Goal: Information Seeking & Learning: Find contact information

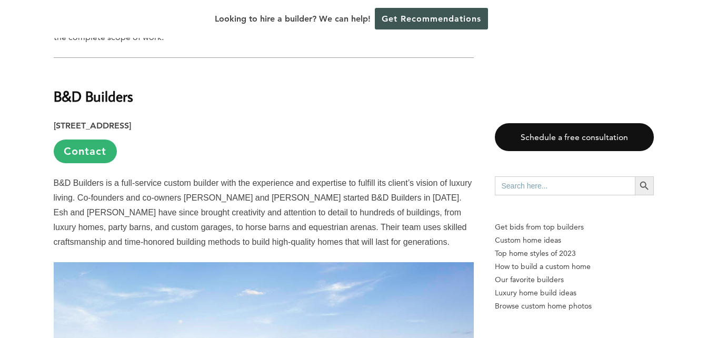
scroll to position [841, 0]
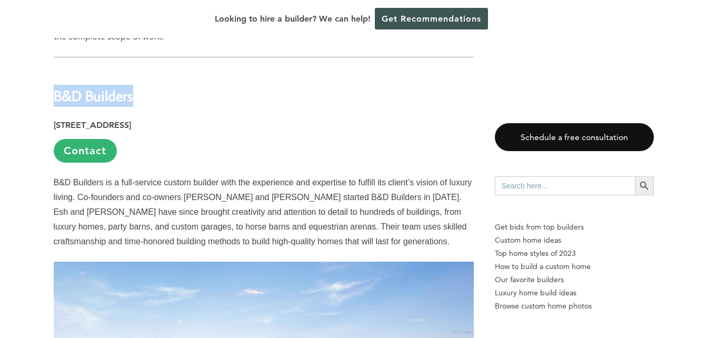
drag, startPoint x: 141, startPoint y: 92, endPoint x: 53, endPoint y: 96, distance: 88.0
drag, startPoint x: 53, startPoint y: 96, endPoint x: 66, endPoint y: 97, distance: 13.8
copy strong "B&D Builders"
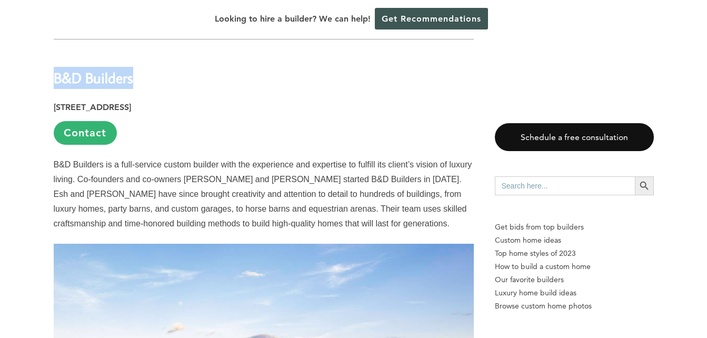
scroll to position [857, 0]
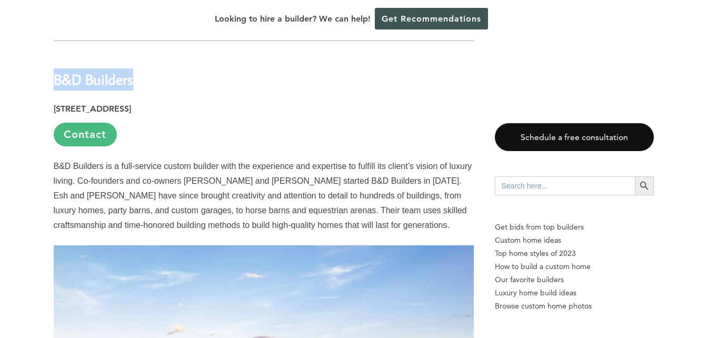
click at [97, 128] on link "Contact" at bounding box center [85, 135] width 63 height 24
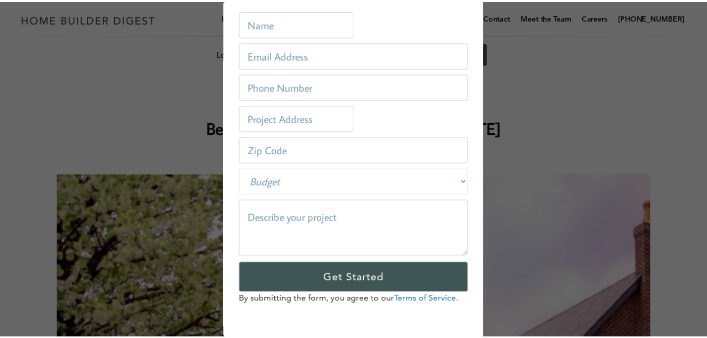
scroll to position [0, 0]
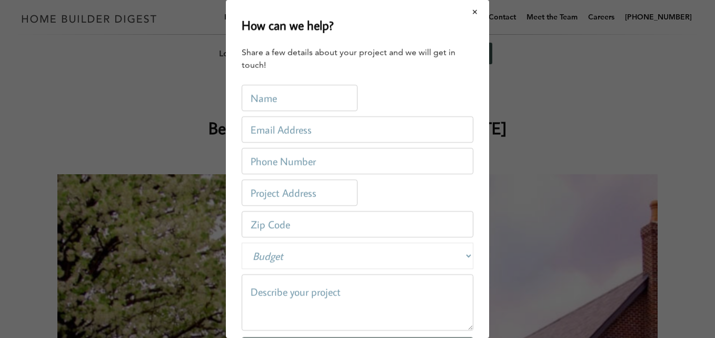
click at [465, 12] on button "Close modal" at bounding box center [475, 12] width 28 height 22
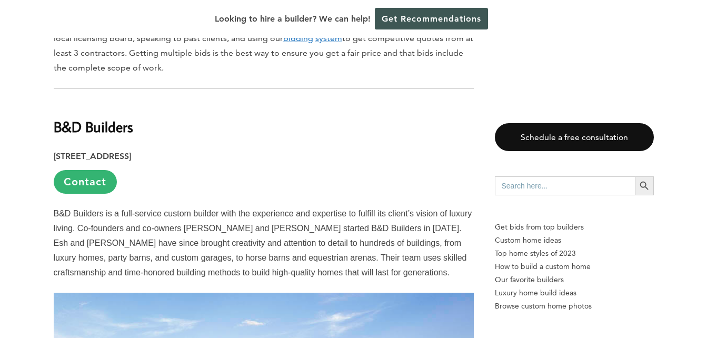
scroll to position [808, 0]
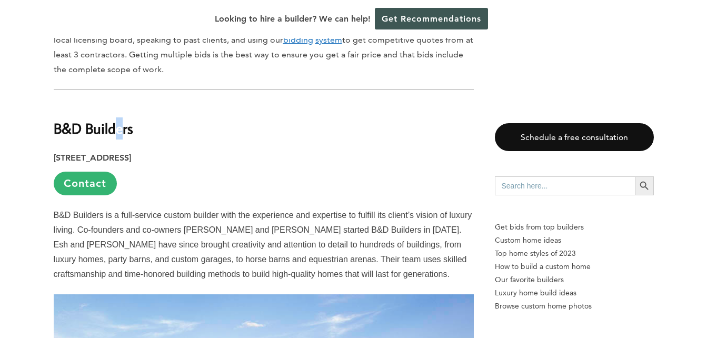
drag, startPoint x: 122, startPoint y: 127, endPoint x: 115, endPoint y: 127, distance: 6.8
click at [115, 127] on strong "B&D Builders" at bounding box center [93, 128] width 79 height 18
drag, startPoint x: 115, startPoint y: 127, endPoint x: 107, endPoint y: 127, distance: 7.9
click at [107, 127] on strong "B&D Builders" at bounding box center [93, 128] width 79 height 18
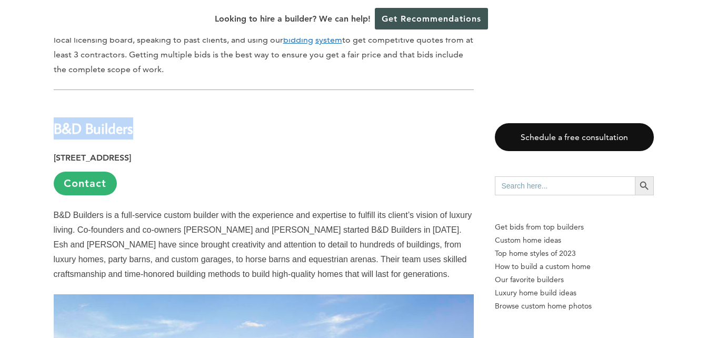
click at [107, 127] on strong "B&D Builders" at bounding box center [93, 128] width 79 height 18
copy div "B&D Builders"
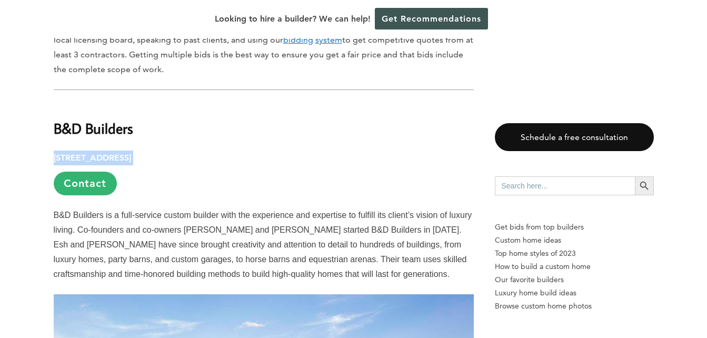
drag, startPoint x: 201, startPoint y: 161, endPoint x: 50, endPoint y: 148, distance: 151.6
drag, startPoint x: 50, startPoint y: 148, endPoint x: 122, endPoint y: 154, distance: 71.8
click at [122, 154] on strong "[STREET_ADDRESS]" at bounding box center [92, 158] width 77 height 10
drag, startPoint x: 122, startPoint y: 154, endPoint x: 186, endPoint y: 156, distance: 64.8
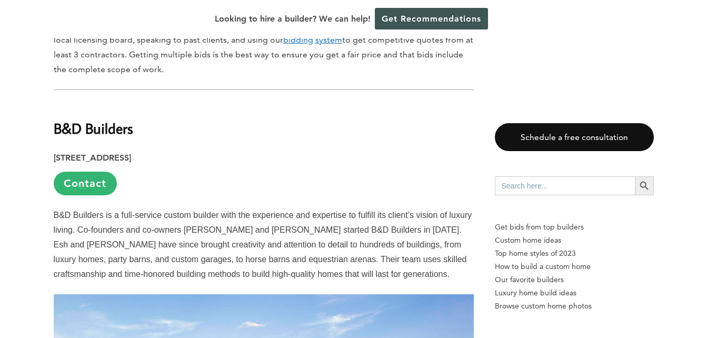
click at [131, 156] on strong "[STREET_ADDRESS]" at bounding box center [92, 158] width 77 height 10
drag, startPoint x: 137, startPoint y: 130, endPoint x: 54, endPoint y: 128, distance: 83.2
click at [54, 128] on h2 "B&D Builders" at bounding box center [264, 121] width 420 height 36
copy strong "B&D Builders"
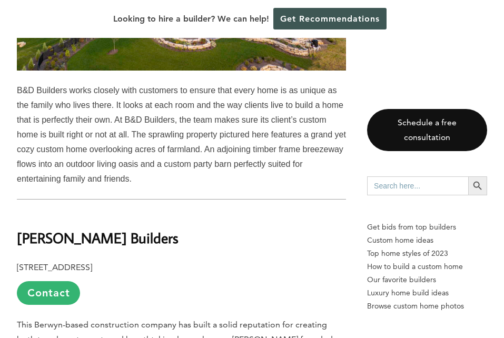
scroll to position [1245, 0]
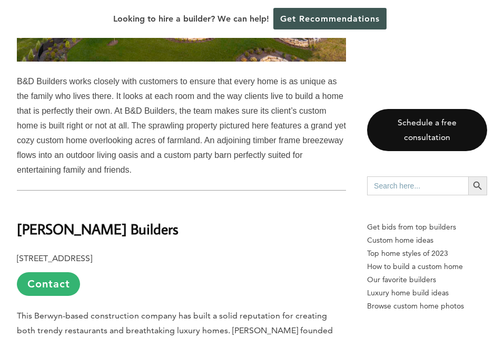
drag, startPoint x: 179, startPoint y: 214, endPoint x: 20, endPoint y: 210, distance: 159.0
click at [20, 210] on h2 "[PERSON_NAME] Builders" at bounding box center [181, 221] width 329 height 36
copy b "[PERSON_NAME] Builders"
drag, startPoint x: 112, startPoint y: 244, endPoint x: 154, endPoint y: 243, distance: 42.1
click at [92, 253] on b "[STREET_ADDRESS]" at bounding box center [54, 258] width 75 height 10
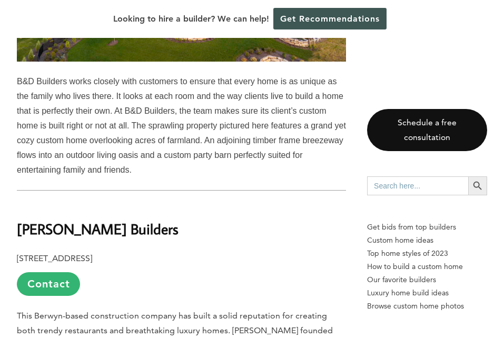
copy b "Berwyn, [GEOGRAPHIC_DATA]"
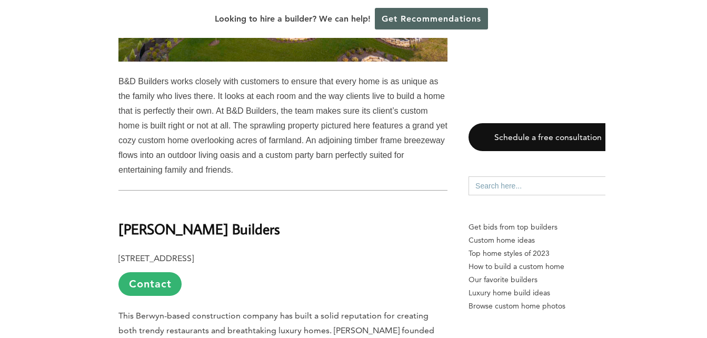
scroll to position [1275, 0]
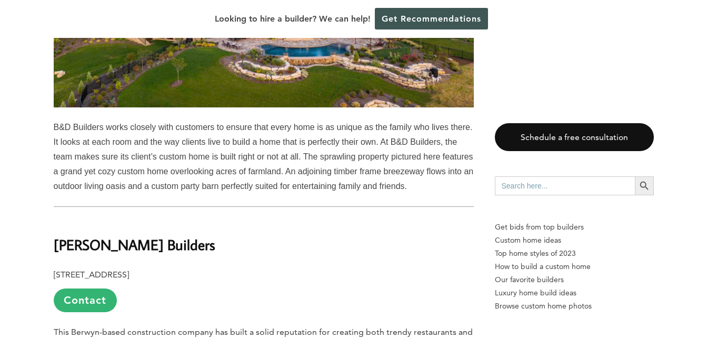
drag, startPoint x: 49, startPoint y: 242, endPoint x: 216, endPoint y: 269, distance: 168.5
drag, startPoint x: 66, startPoint y: 250, endPoint x: 50, endPoint y: 240, distance: 18.4
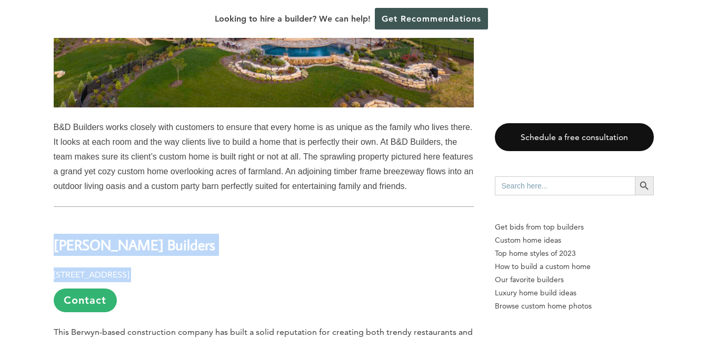
drag, startPoint x: 51, startPoint y: 241, endPoint x: 222, endPoint y: 272, distance: 174.5
drag, startPoint x: 222, startPoint y: 272, endPoint x: 210, endPoint y: 272, distance: 12.6
copy div "[PERSON_NAME] Builders [STREET_ADDRESS]"
click at [212, 238] on h2 "[PERSON_NAME] Builders" at bounding box center [264, 238] width 420 height 36
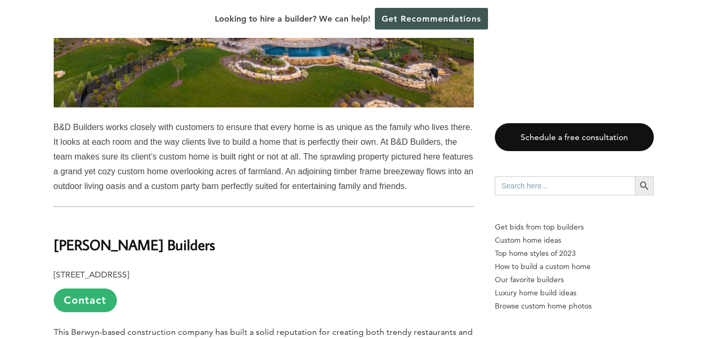
drag, startPoint x: 212, startPoint y: 240, endPoint x: 54, endPoint y: 240, distance: 157.4
click at [54, 240] on h2 "[PERSON_NAME] Builders" at bounding box center [264, 238] width 420 height 36
copy b "[PERSON_NAME] Builders"
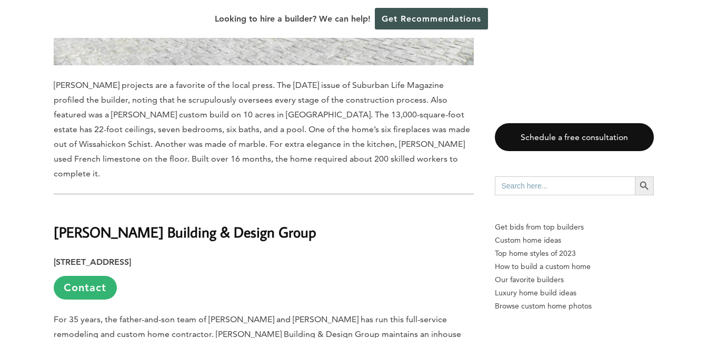
scroll to position [1952, 0]
click at [134, 222] on b "[PERSON_NAME] Building & Design Group" at bounding box center [185, 231] width 263 height 18
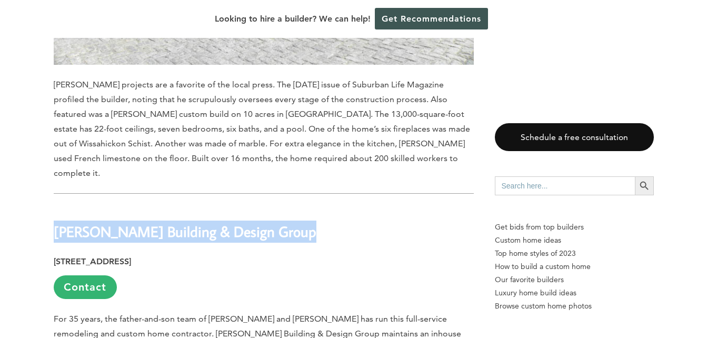
copy div "[PERSON_NAME] Building & Design Group"
drag, startPoint x: 165, startPoint y: 231, endPoint x: 227, endPoint y: 231, distance: 62.1
click at [131, 256] on strong "[STREET_ADDRESS]" at bounding box center [92, 261] width 77 height 10
copy strong "Quakertown, [GEOGRAPHIC_DATA]"
drag, startPoint x: 54, startPoint y: 200, endPoint x: 261, endPoint y: 224, distance: 208.3
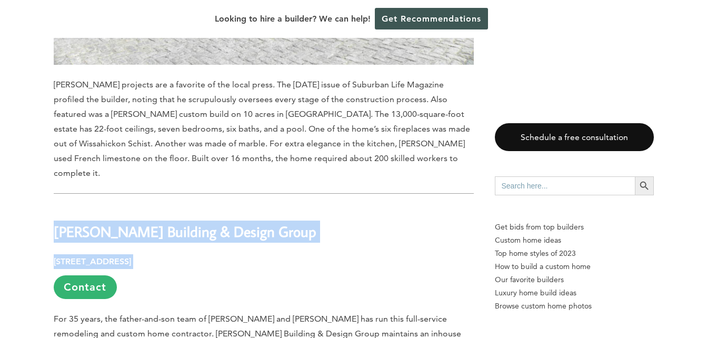
drag, startPoint x: 261, startPoint y: 224, endPoint x: 220, endPoint y: 219, distance: 40.9
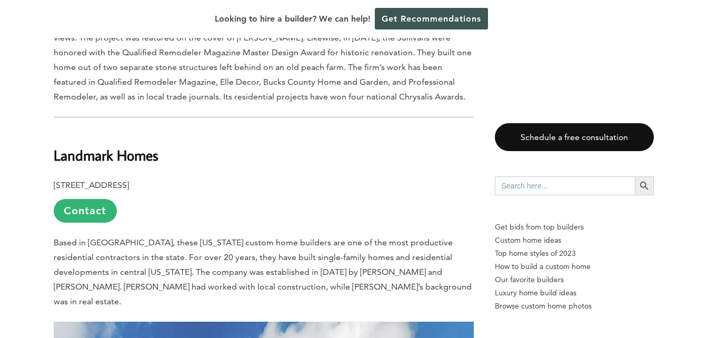
scroll to position [2659, 0]
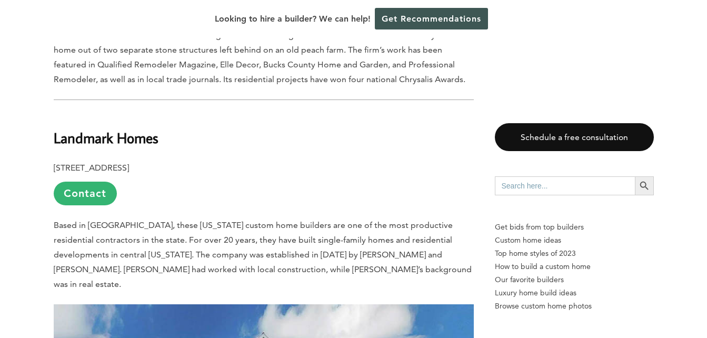
click at [143, 128] on b "Landmark Homes" at bounding box center [106, 137] width 105 height 18
click at [146, 128] on b "Landmark Homes" at bounding box center [106, 137] width 105 height 18
click at [136, 128] on b "Landmark Homes" at bounding box center [106, 137] width 105 height 18
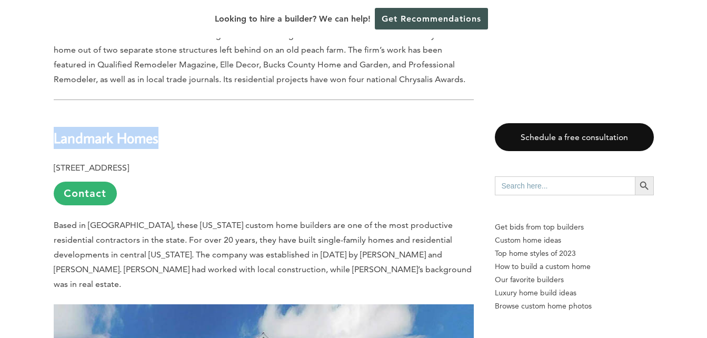
click at [136, 128] on b "Landmark Homes" at bounding box center [106, 137] width 105 height 18
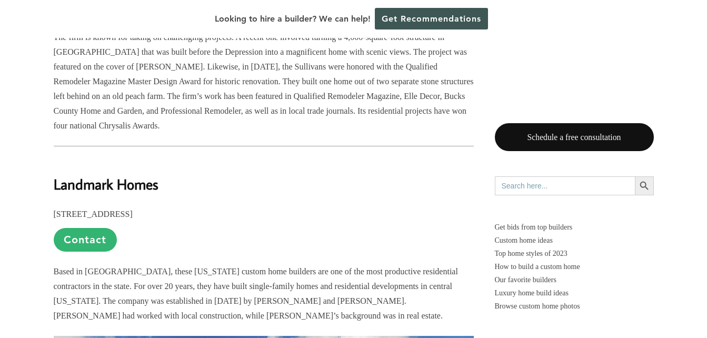
scroll to position [2569, 0]
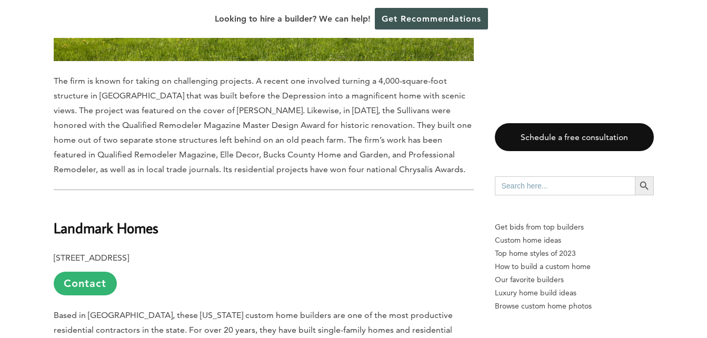
click at [129, 253] on b "[STREET_ADDRESS]" at bounding box center [91, 258] width 75 height 10
copy p "17522"
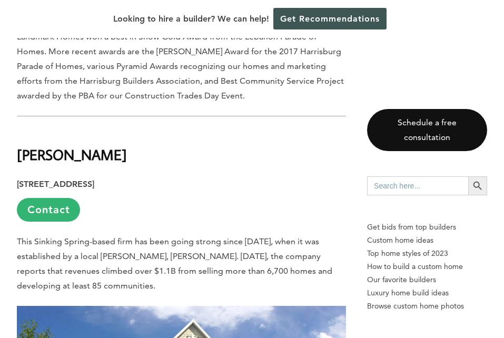
scroll to position [3185, 0]
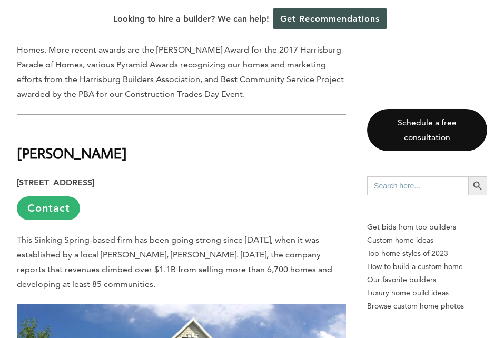
click at [23, 144] on b "[PERSON_NAME]" at bounding box center [72, 153] width 110 height 18
drag, startPoint x: 23, startPoint y: 96, endPoint x: 17, endPoint y: 95, distance: 5.8
click at [17, 144] on b "[PERSON_NAME]" at bounding box center [72, 153] width 110 height 18
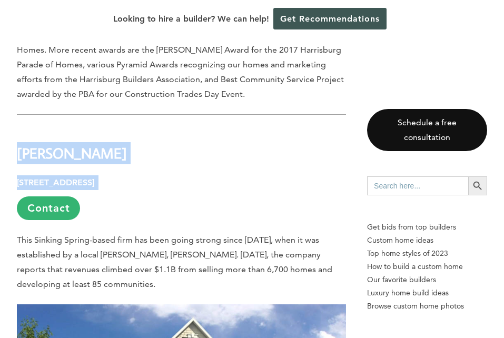
drag, startPoint x: 17, startPoint y: 95, endPoint x: 229, endPoint y: 117, distance: 212.7
drag, startPoint x: 229, startPoint y: 117, endPoint x: 198, endPoint y: 125, distance: 32.0
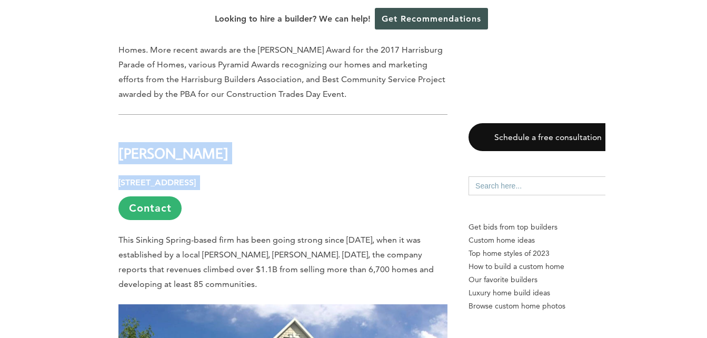
scroll to position [3311, 0]
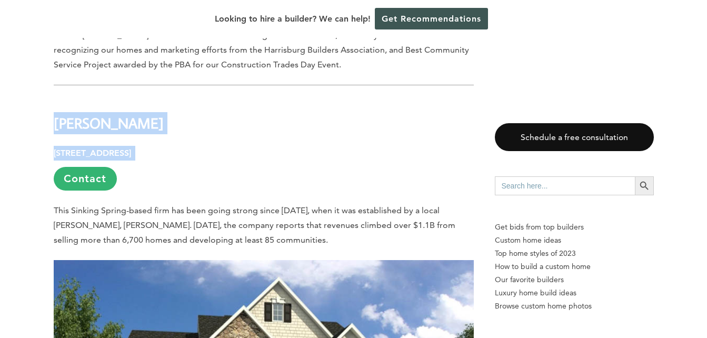
click at [82, 114] on b "[PERSON_NAME]" at bounding box center [109, 123] width 110 height 18
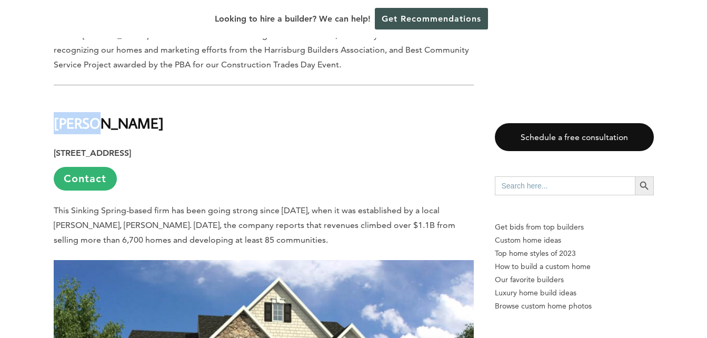
click at [82, 114] on b "[PERSON_NAME]" at bounding box center [109, 123] width 110 height 18
drag, startPoint x: 82, startPoint y: 54, endPoint x: 67, endPoint y: 51, distance: 15.0
click at [67, 114] on b "[PERSON_NAME]" at bounding box center [109, 123] width 110 height 18
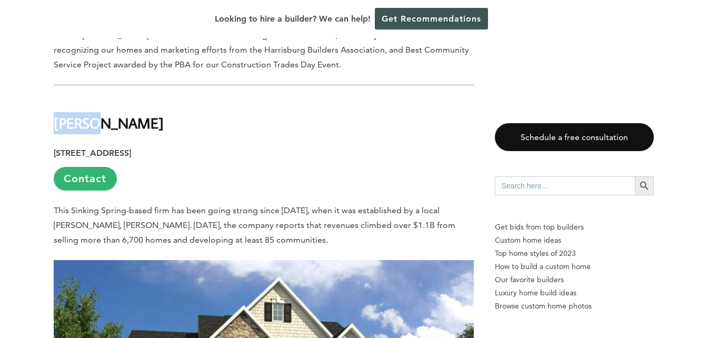
copy b "[PERSON_NAME]"
drag, startPoint x: 161, startPoint y: 77, endPoint x: 264, endPoint y: 77, distance: 103.2
click at [264, 146] on p "555 Mountain Home Road, Sinking Spring, PA 19608 Contact" at bounding box center [264, 168] width 420 height 45
drag, startPoint x: 264, startPoint y: 77, endPoint x: 242, endPoint y: 78, distance: 22.1
copy p "Sinking Spring, PA 19608"
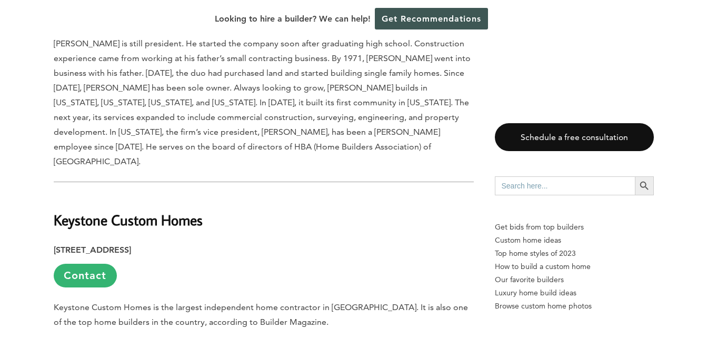
scroll to position [3818, 0]
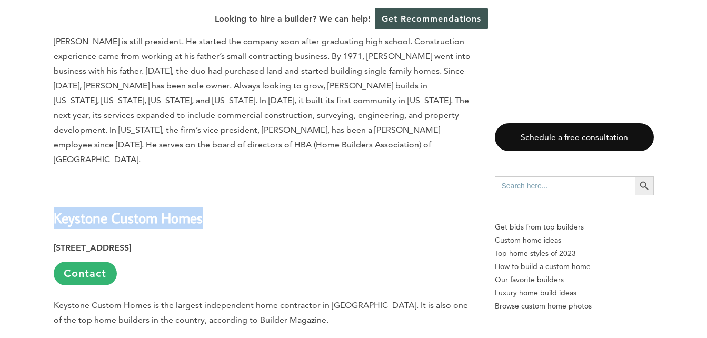
drag, startPoint x: 208, startPoint y: 130, endPoint x: 54, endPoint y: 125, distance: 153.8
click at [54, 193] on h2 "Keystone Custom Homes" at bounding box center [264, 211] width 420 height 36
drag, startPoint x: 54, startPoint y: 125, endPoint x: 62, endPoint y: 125, distance: 7.9
copy b "Keystone Custom Homes"
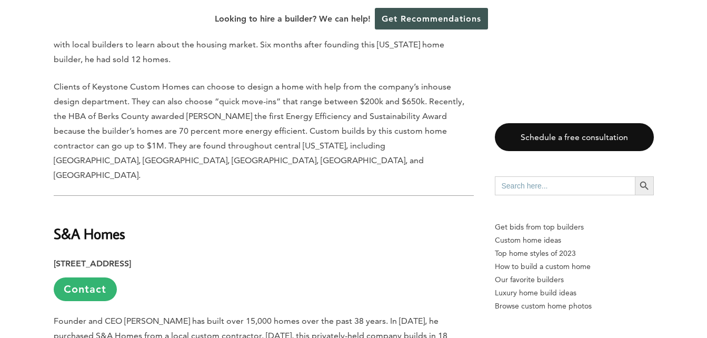
scroll to position [4459, 0]
drag, startPoint x: 52, startPoint y: 117, endPoint x: 258, endPoint y: 134, distance: 206.6
drag, startPoint x: 258, startPoint y: 134, endPoint x: 232, endPoint y: 135, distance: 26.3
copy div "S&A Homes 2121 Old Gatesburg Road, State College, PA 16803"
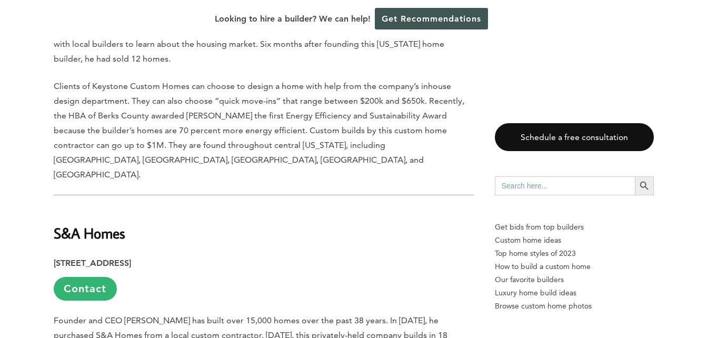
click at [127, 208] on h2 "S&A Homes" at bounding box center [264, 226] width 420 height 36
drag, startPoint x: 107, startPoint y: 111, endPoint x: 46, endPoint y: 120, distance: 61.2
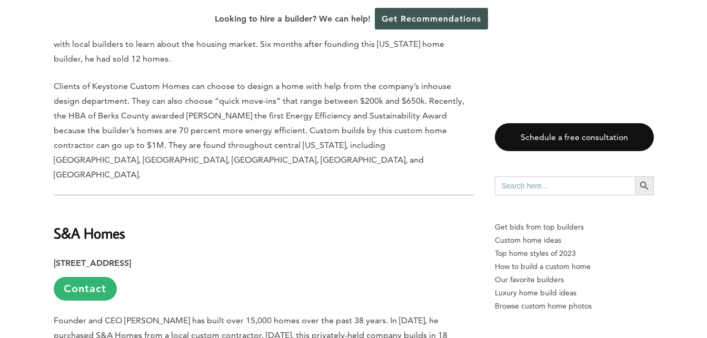
drag, startPoint x: 46, startPoint y: 120, endPoint x: 253, endPoint y: 142, distance: 207.5
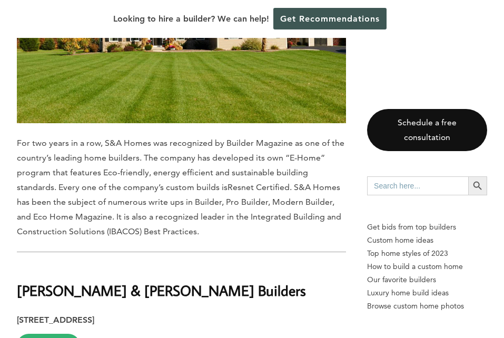
scroll to position [4810, 0]
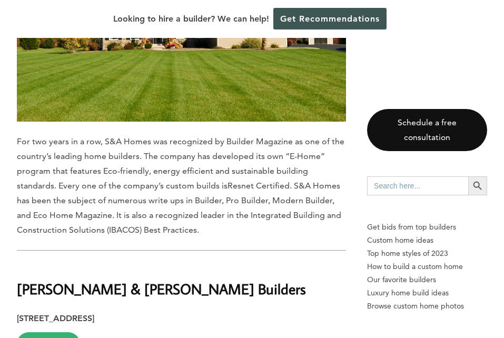
drag, startPoint x: 16, startPoint y: 153, endPoint x: 192, endPoint y: 173, distance: 177.0
drag, startPoint x: 192, startPoint y: 173, endPoint x: 166, endPoint y: 177, distance: 26.1
copy div "Kreider & Diller Builders 1936 Columbia Avenue, Lancaster, PA 17603"
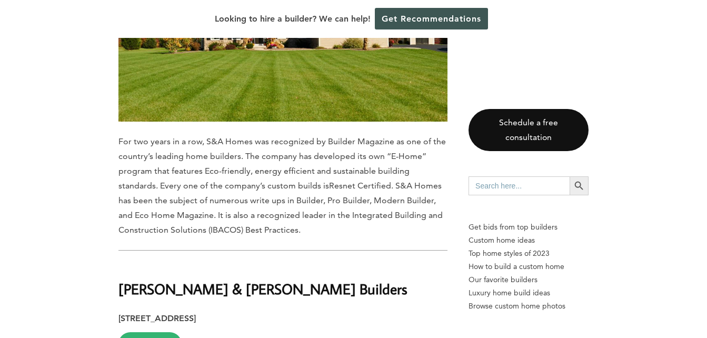
scroll to position [4992, 0]
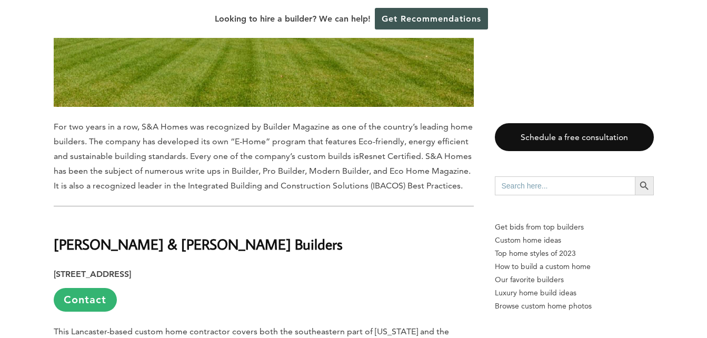
click at [150, 235] on b "[PERSON_NAME] & [PERSON_NAME] Builders" at bounding box center [198, 244] width 289 height 18
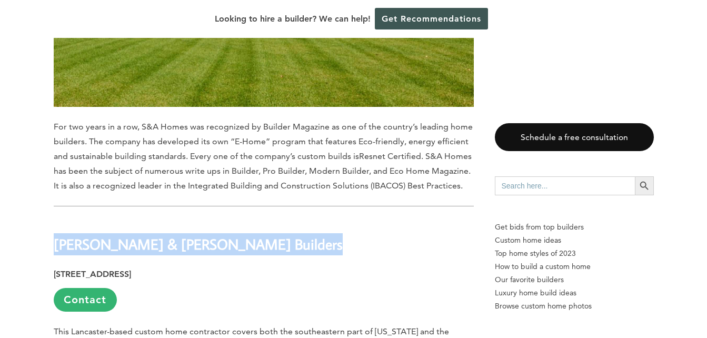
click at [150, 235] on b "[PERSON_NAME] & [PERSON_NAME] Builders" at bounding box center [198, 244] width 289 height 18
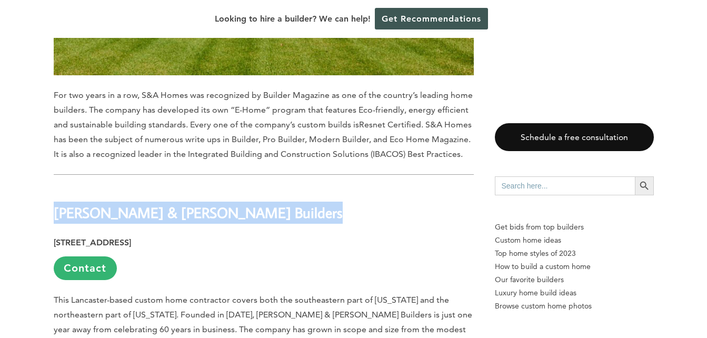
scroll to position [5023, 0]
drag, startPoint x: 151, startPoint y: 124, endPoint x: 230, endPoint y: 125, distance: 79.5
click at [230, 236] on p "1936 Columbia Avenue, Lancaster, PA 17603 Contact" at bounding box center [264, 258] width 420 height 45
drag, startPoint x: 230, startPoint y: 125, endPoint x: 206, endPoint y: 126, distance: 23.7
copy strong "Lancaster, PA 17603"
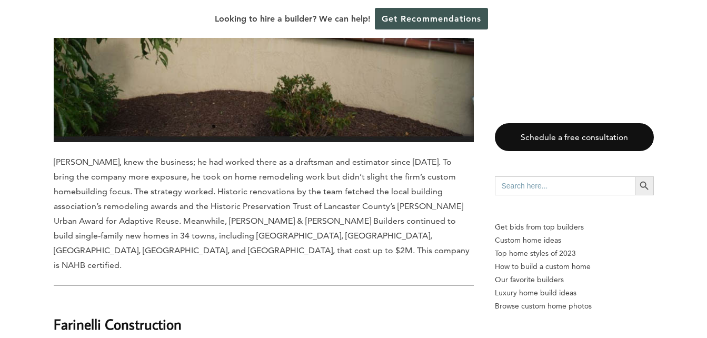
scroll to position [5626, 0]
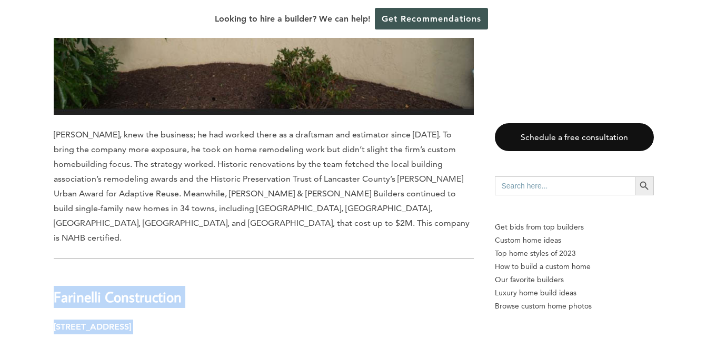
drag, startPoint x: 51, startPoint y: 164, endPoint x: 246, endPoint y: 193, distance: 197.9
drag, startPoint x: 246, startPoint y: 193, endPoint x: 204, endPoint y: 191, distance: 42.2
copy div "Farinelli Construction 611 Gettysburg Pike, Mechanicsburg, PA 17055"
click at [120, 287] on b "Farinelli Construction" at bounding box center [118, 296] width 128 height 18
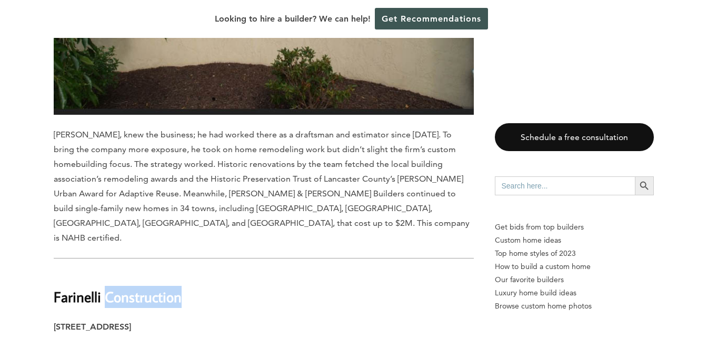
click at [120, 287] on b "Farinelli Construction" at bounding box center [118, 296] width 128 height 18
drag, startPoint x: 120, startPoint y: 170, endPoint x: 94, endPoint y: 165, distance: 26.2
click at [94, 287] on b "Farinelli Construction" at bounding box center [118, 296] width 128 height 18
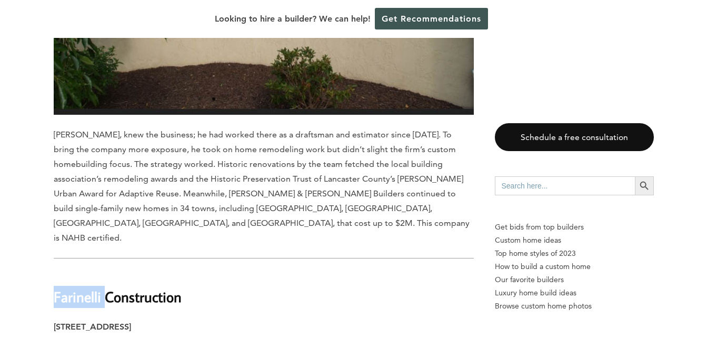
click at [94, 287] on b "Farinelli Construction" at bounding box center [118, 296] width 128 height 18
copy div "Farinelli Construction"
click at [55, 287] on b "Farinelli Construction" at bounding box center [118, 296] width 128 height 18
drag, startPoint x: 55, startPoint y: 166, endPoint x: 232, endPoint y: 176, distance: 177.7
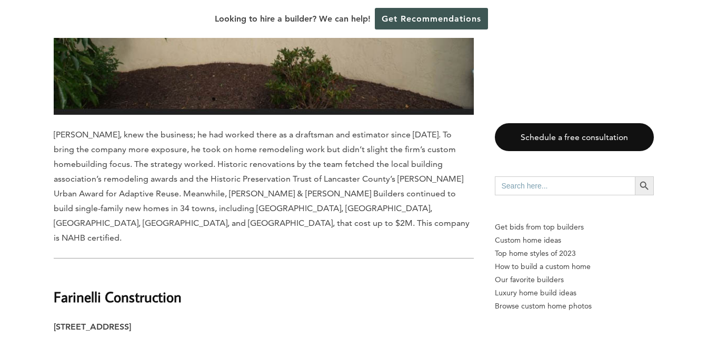
drag, startPoint x: 232, startPoint y: 176, endPoint x: 211, endPoint y: 180, distance: 21.9
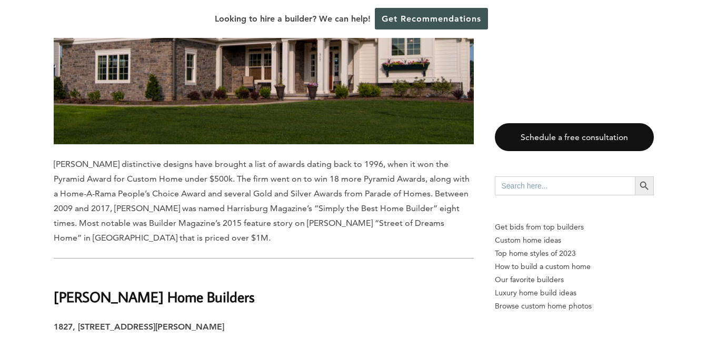
scroll to position [6861, 0]
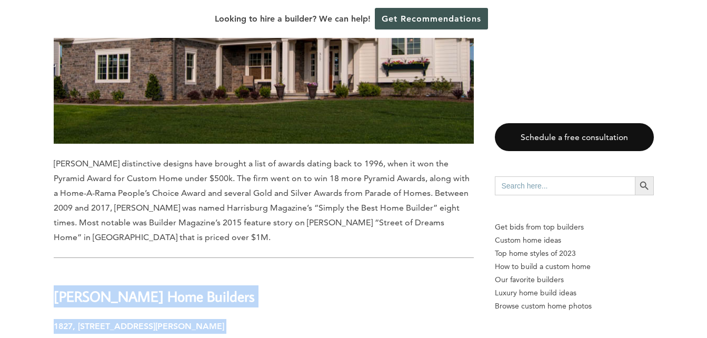
drag, startPoint x: 54, startPoint y: 147, endPoint x: 266, endPoint y: 168, distance: 212.7
drag, startPoint x: 266, startPoint y: 168, endPoint x: 206, endPoint y: 167, distance: 60.0
copy div "Metzler Home Builders 1827, 1172 Penn Grant Road, Lancaster, PA 17602"
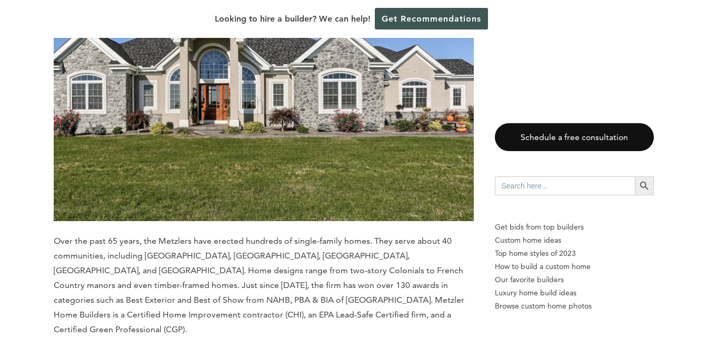
scroll to position [7426, 0]
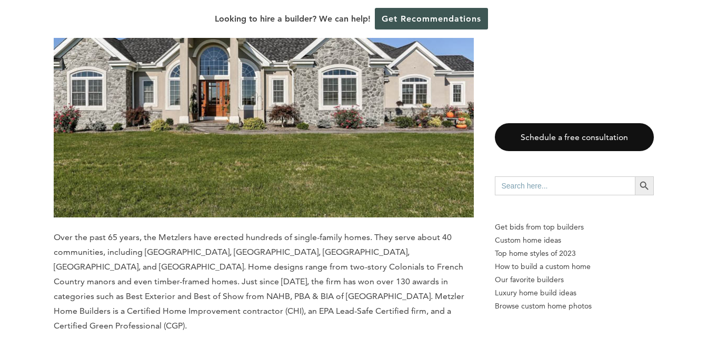
copy div "[PERSON_NAME] Homes"
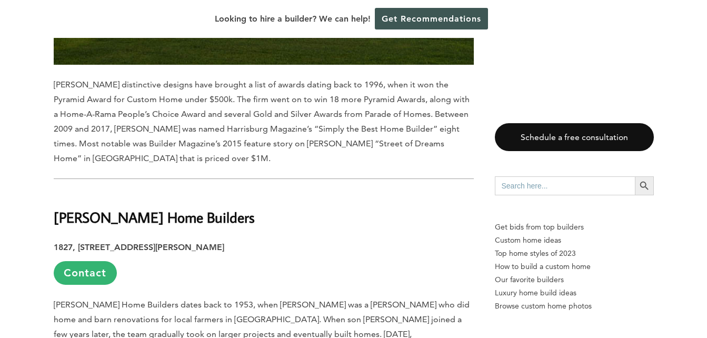
scroll to position [6939, 0]
click at [139, 208] on b "[PERSON_NAME] Home Builders" at bounding box center [154, 217] width 201 height 18
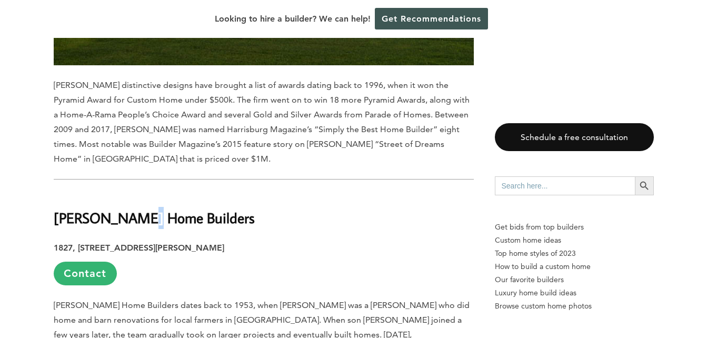
click at [139, 208] on b "[PERSON_NAME] Home Builders" at bounding box center [154, 217] width 201 height 18
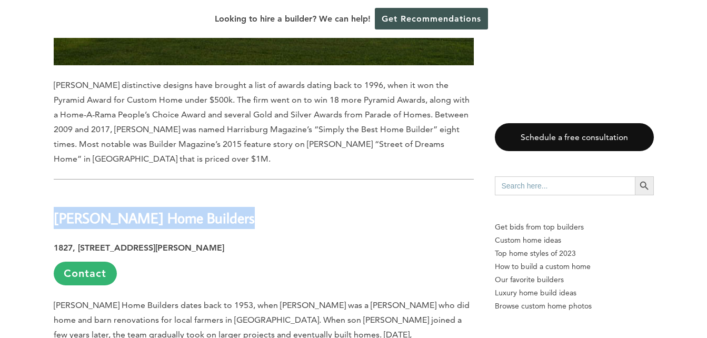
click at [139, 208] on b "[PERSON_NAME] Home Builders" at bounding box center [154, 217] width 201 height 18
drag, startPoint x: 139, startPoint y: 73, endPoint x: 159, endPoint y: 68, distance: 20.6
copy div "[PERSON_NAME] Home Builders"
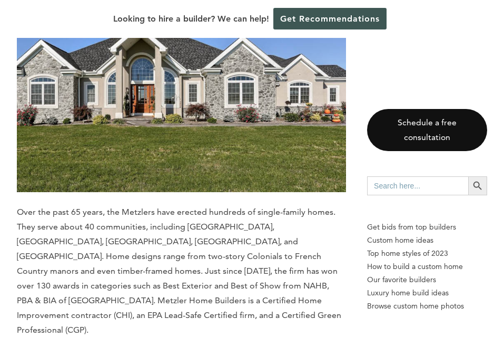
scroll to position [7127, 0]
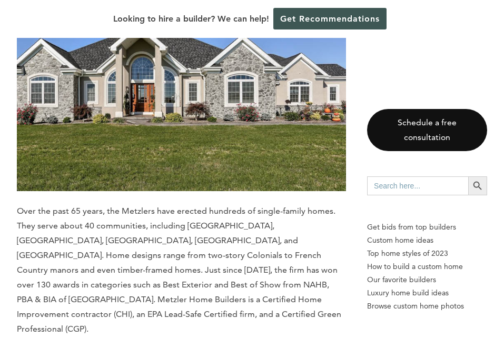
drag, startPoint x: 20, startPoint y: 149, endPoint x: 208, endPoint y: 173, distance: 190.0
drag, startPoint x: 208, startPoint y: 173, endPoint x: 126, endPoint y: 171, distance: 82.7
copy div "Megill Homes 330 Kennett Pike #207, Chadds Ford, PA 19317"
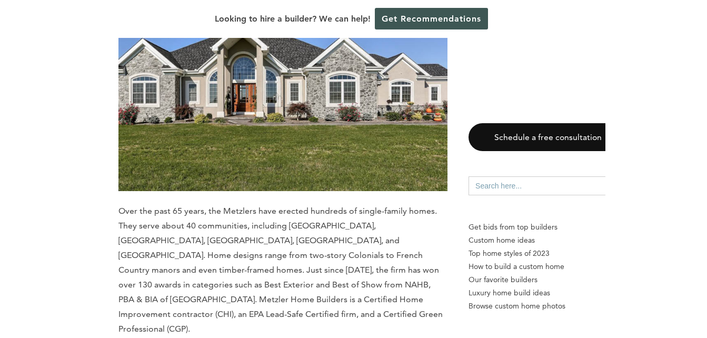
scroll to position [7526, 0]
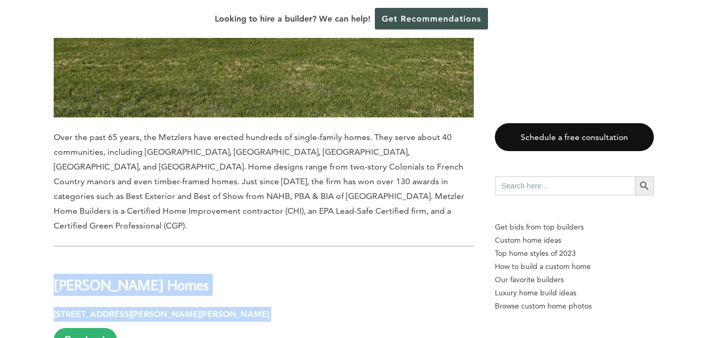
copy div "Megill Homes 330 Kennett Pike #207, Chadds Ford, PA 19317"
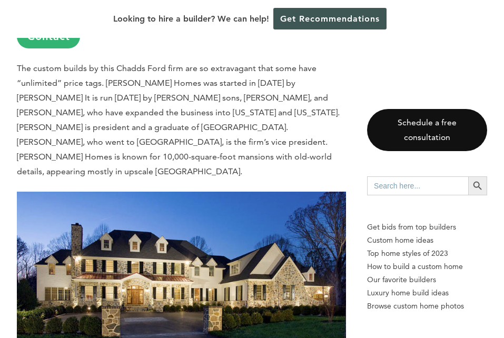
scroll to position [7620, 0]
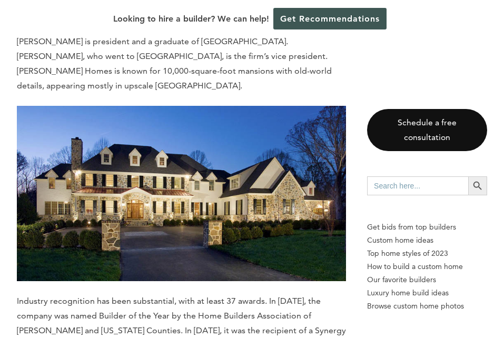
drag, startPoint x: 18, startPoint y: 195, endPoint x: 175, endPoint y: 218, distance: 158.1
drag, startPoint x: 175, startPoint y: 218, endPoint x: 132, endPoint y: 224, distance: 43.0
copy div "Vaughan & Sautter 347 E Conestoga Road, Wayne, PA 19087"
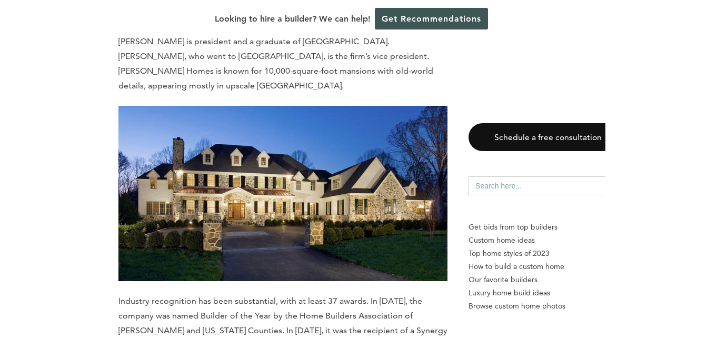
scroll to position [7959, 0]
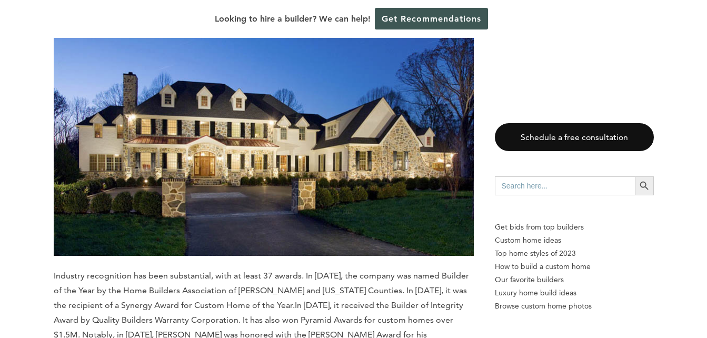
drag, startPoint x: 133, startPoint y: 231, endPoint x: 89, endPoint y: 228, distance: 43.8
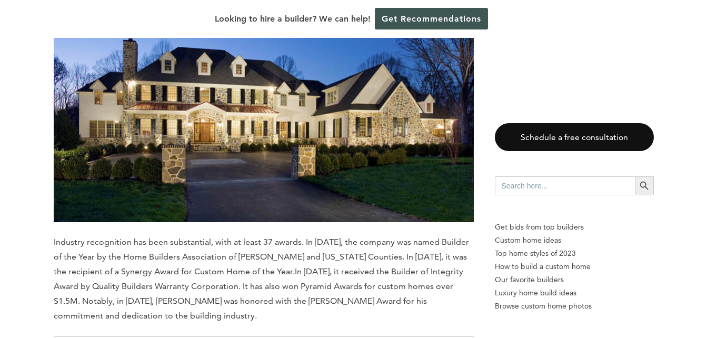
scroll to position [7935, 0]
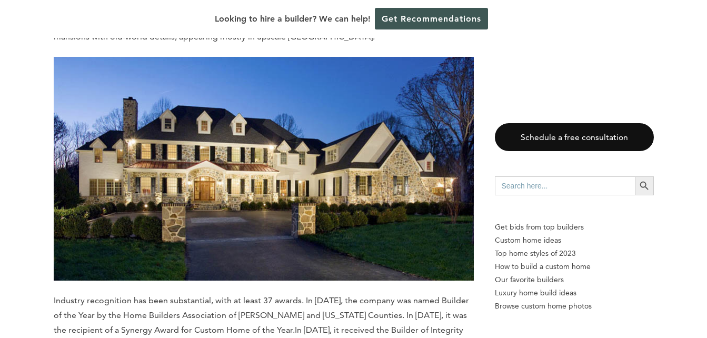
drag, startPoint x: 53, startPoint y: 254, endPoint x: 202, endPoint y: 276, distance: 150.7
drag, startPoint x: 202, startPoint y: 276, endPoint x: 157, endPoint y: 269, distance: 45.4
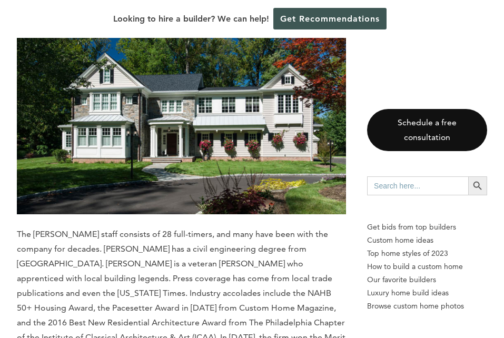
scroll to position [8809, 0]
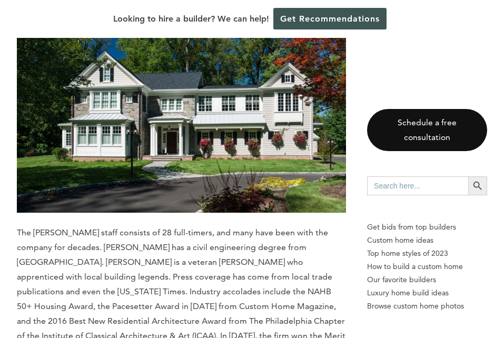
drag, startPoint x: 20, startPoint y: 113, endPoint x: 201, endPoint y: 143, distance: 183.1
drag, startPoint x: 201, startPoint y: 143, endPoint x: 168, endPoint y: 154, distance: 34.5
drag, startPoint x: 168, startPoint y: 154, endPoint x: 15, endPoint y: 108, distance: 159.9
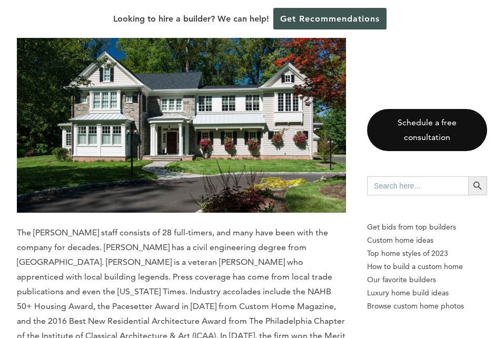
drag, startPoint x: 16, startPoint y: 109, endPoint x: 204, endPoint y: 131, distance: 188.6
drag, startPoint x: 204, startPoint y: 131, endPoint x: 163, endPoint y: 145, distance: 43.5
copy div "Guidi Homes 925 Harvest Drive #220, Blue Bell, PA 19422"
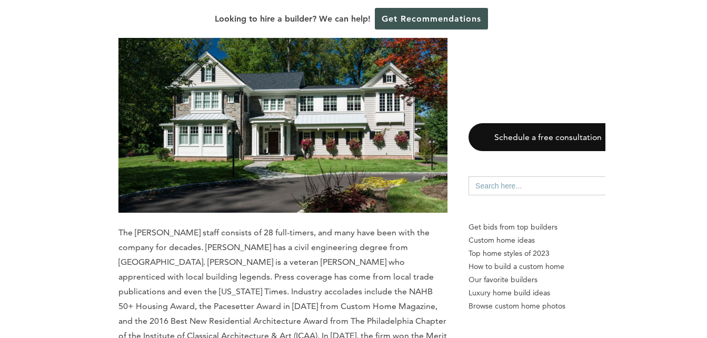
scroll to position [9206, 0]
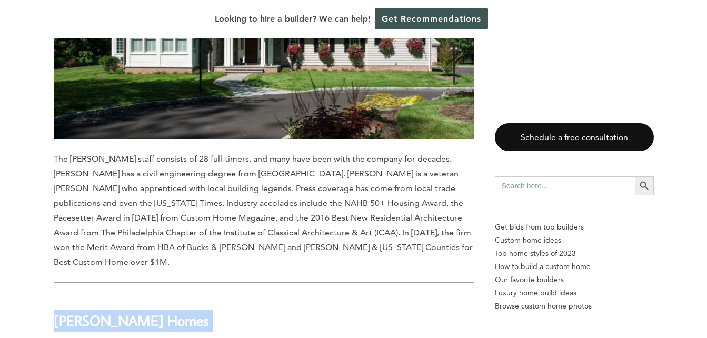
copy div "Guidi Homes 925 Harvest Drive #220, Blue Bell, PA 19422"
click at [106, 311] on b "[PERSON_NAME] Homes" at bounding box center [131, 320] width 155 height 18
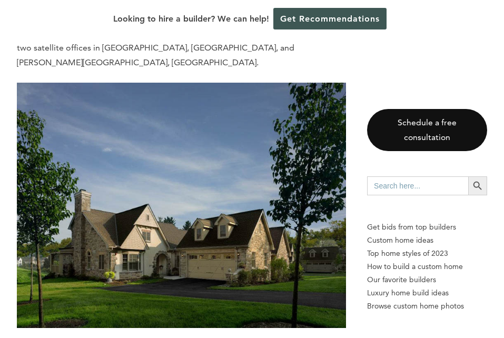
scroll to position [9919, 0]
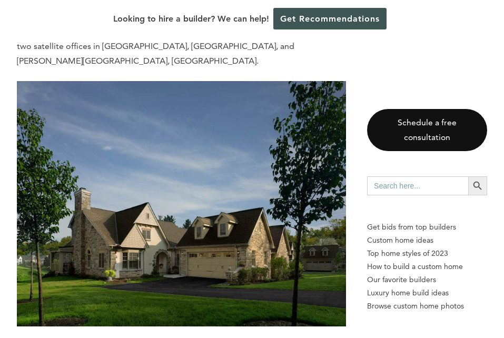
drag, startPoint x: 16, startPoint y: 95, endPoint x: 191, endPoint y: 122, distance: 176.3
drag, startPoint x: 191, startPoint y: 122, endPoint x: 160, endPoint y: 119, distance: 31.2
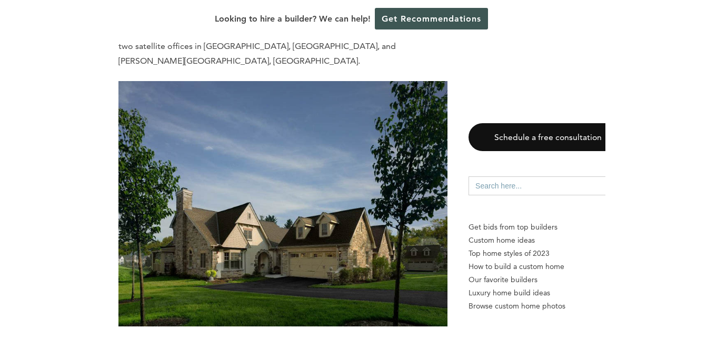
scroll to position [10347, 0]
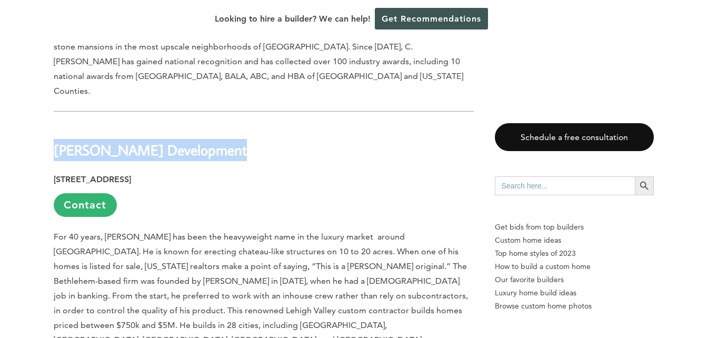
scroll to position [10570, 0]
